Goal: Transaction & Acquisition: Purchase product/service

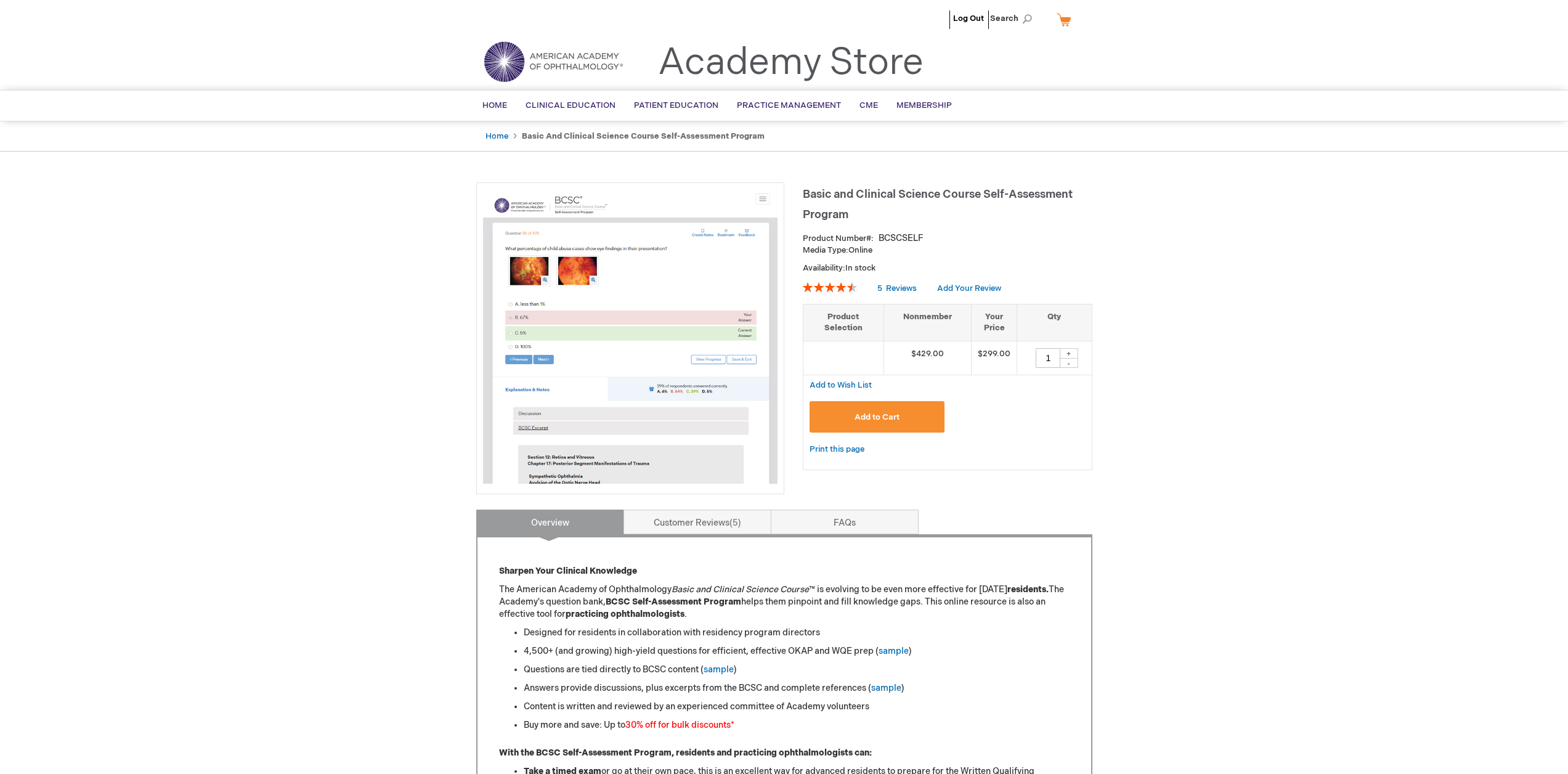
type input "1"
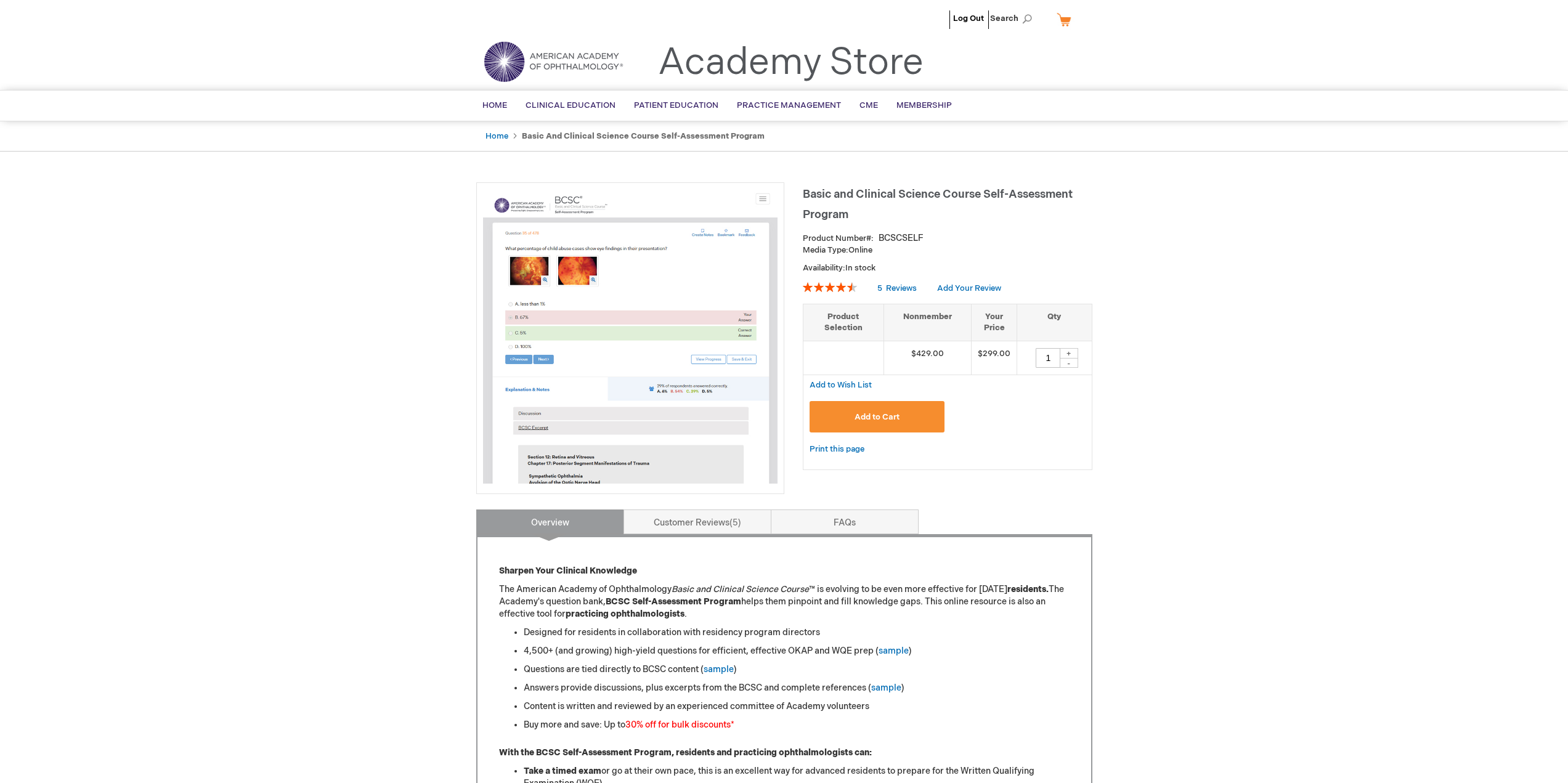
drag, startPoint x: 374, startPoint y: 258, endPoint x: 394, endPoint y: 264, distance: 20.9
click at [493, 102] on span "Home" at bounding box center [495, 105] width 24 height 10
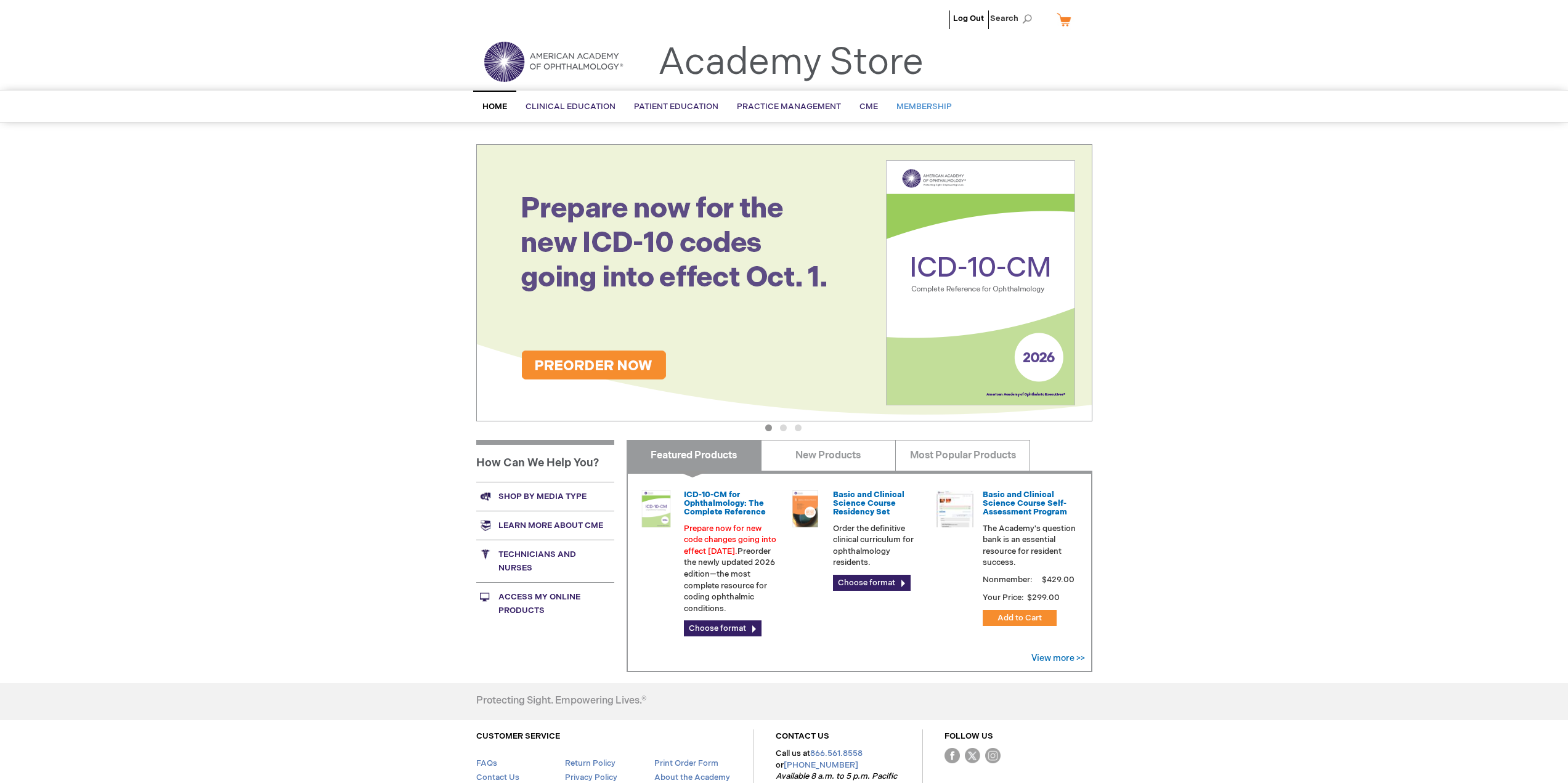
click at [922, 114] on link "Membership" at bounding box center [924, 107] width 74 height 30
click at [900, 12] on li "[PERSON_NAME]" at bounding box center [911, 18] width 75 height 37
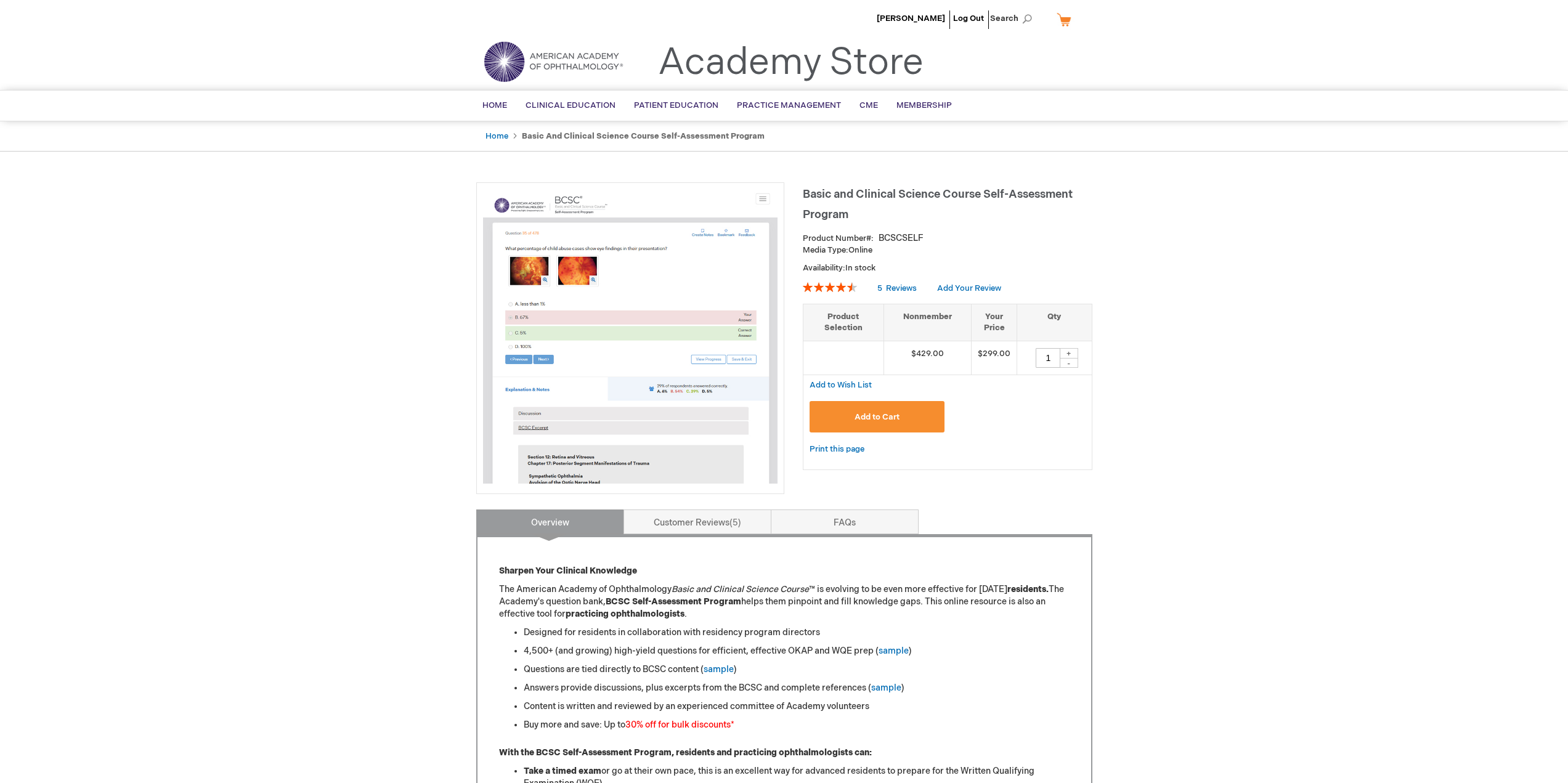
click at [590, 138] on strong "Basic and Clinical Science Course Self-Assessment Program" at bounding box center [643, 136] width 243 height 10
click at [498, 104] on span "Home" at bounding box center [495, 105] width 24 height 10
